Goal: Find specific page/section: Find specific page/section

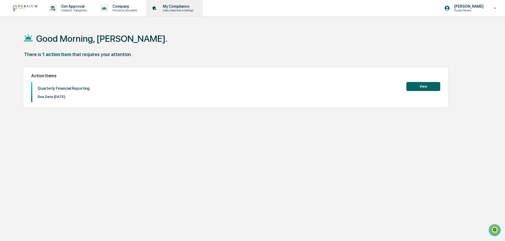
click at [180, 8] on p "My Compliance" at bounding box center [178, 6] width 38 height 4
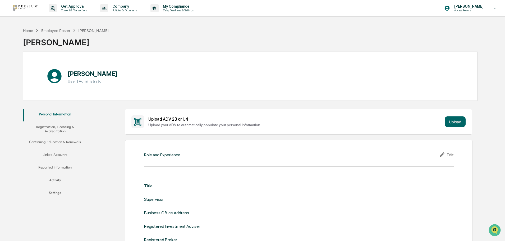
click at [54, 156] on button "Linked Accounts" at bounding box center [54, 155] width 63 height 13
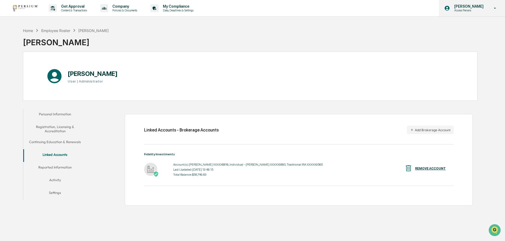
click at [479, 11] on p "Access Persons" at bounding box center [468, 10] width 36 height 4
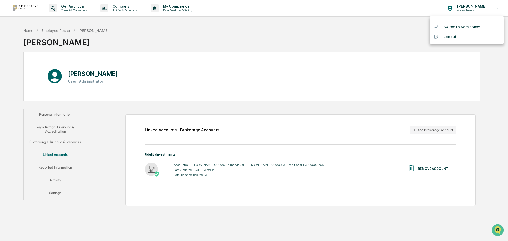
click at [461, 25] on li "Switch to Admin view..." at bounding box center [467, 27] width 74 height 10
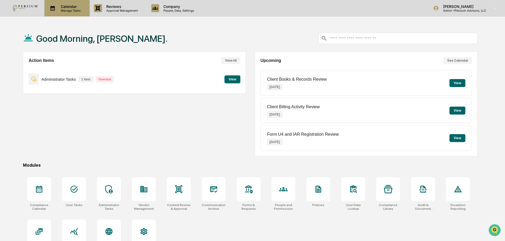
click at [76, 12] on p "Manage Tasks" at bounding box center [70, 11] width 27 height 4
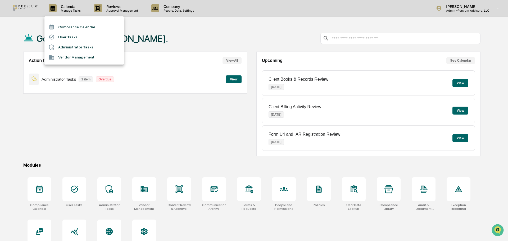
click at [74, 45] on li "Administrator Tasks" at bounding box center [83, 47] width 79 height 10
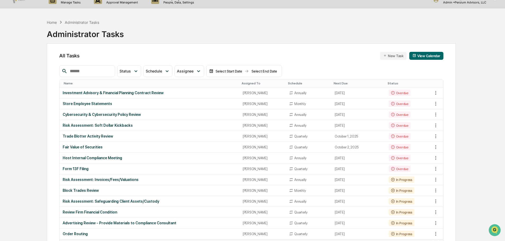
scroll to position [8, 0]
